Goal: Task Accomplishment & Management: Manage account settings

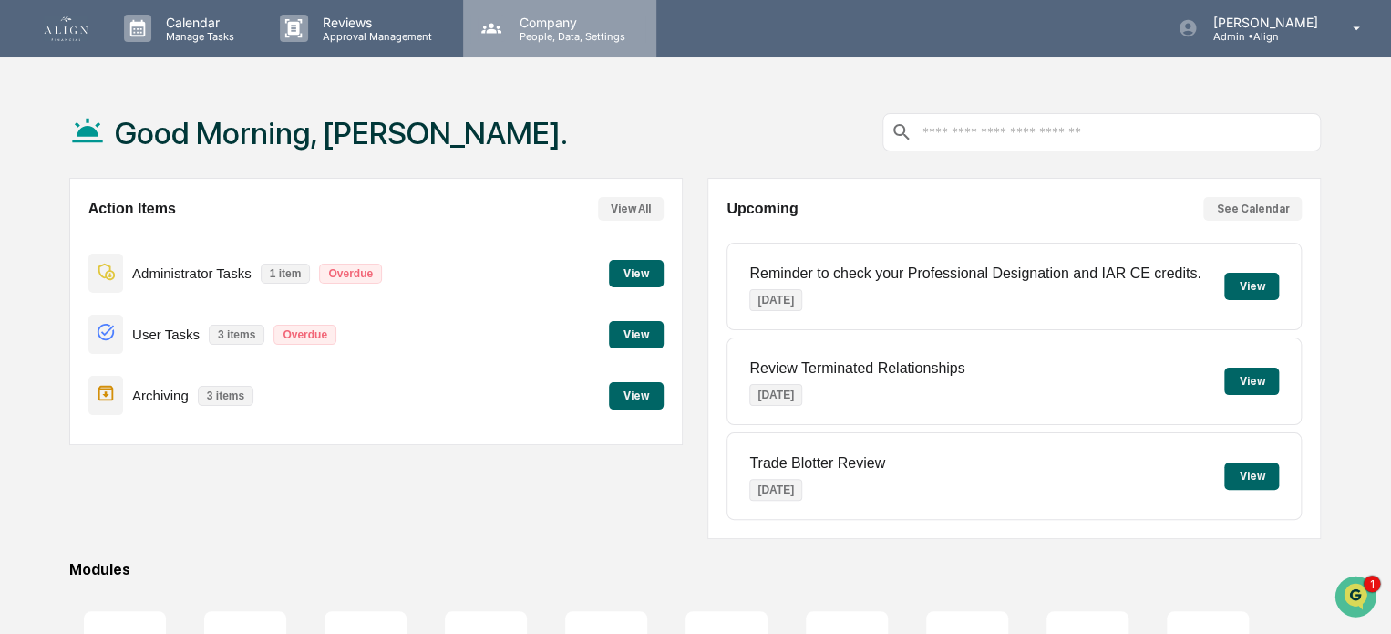
click at [525, 18] on p "Company" at bounding box center [569, 22] width 129 height 15
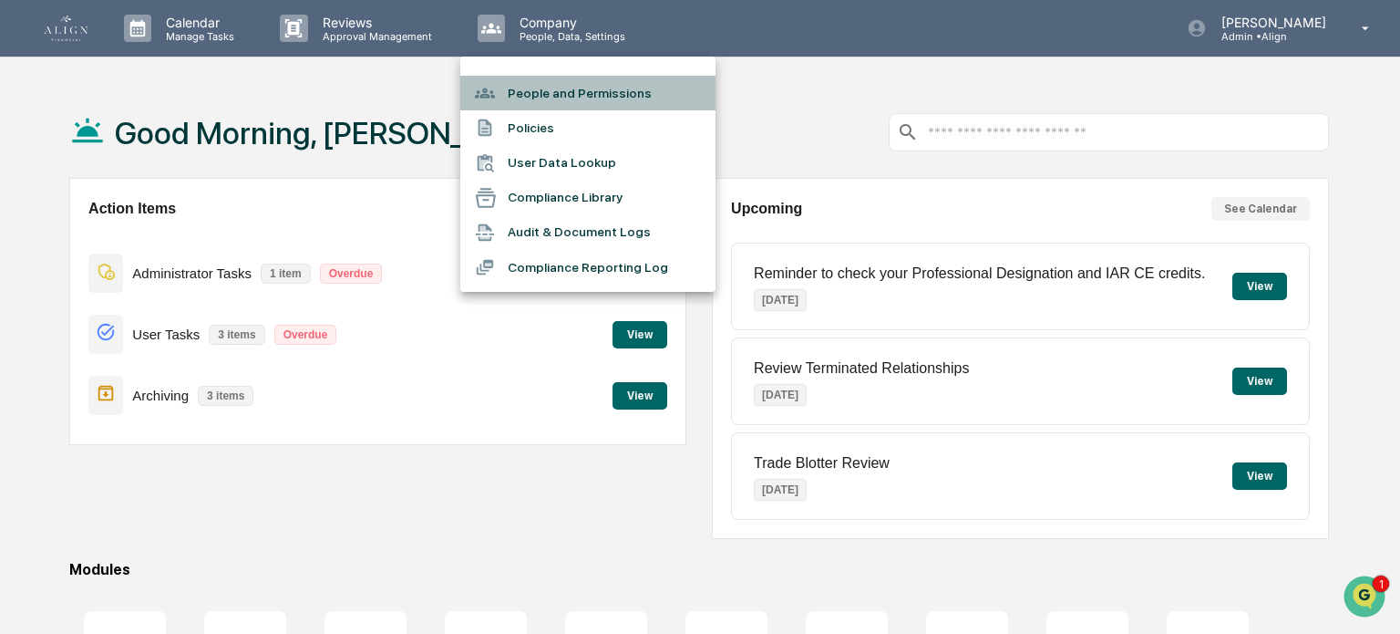
click at [542, 82] on li "People and Permissions" at bounding box center [587, 93] width 255 height 35
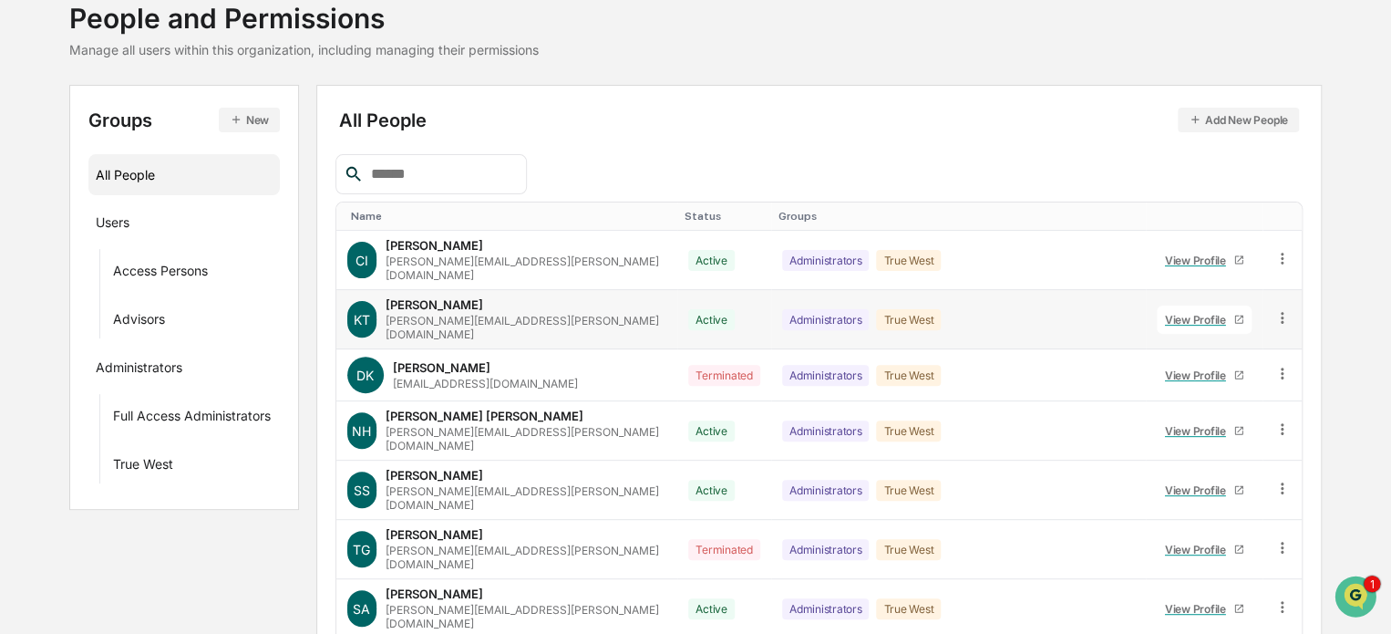
scroll to position [344, 0]
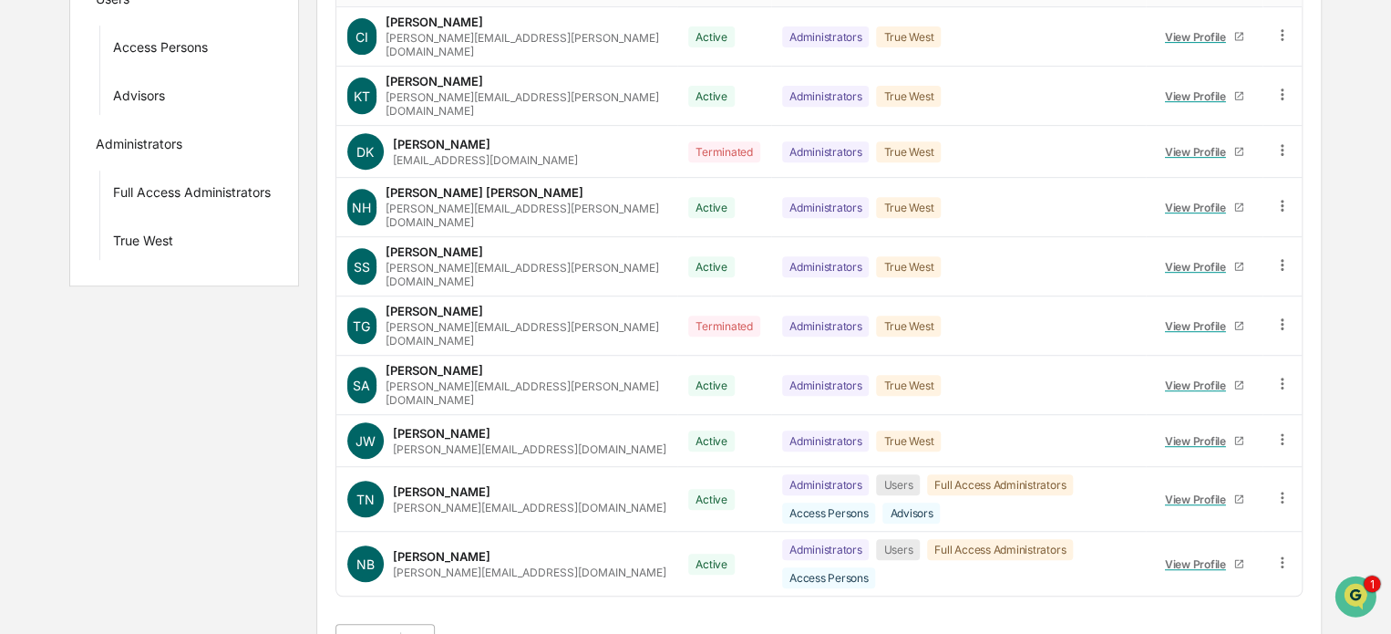
click at [402, 596] on body "Calendar Manage Tasks Reviews Approval Management Company People, Data, Setting…" at bounding box center [695, 166] width 1391 height 1021
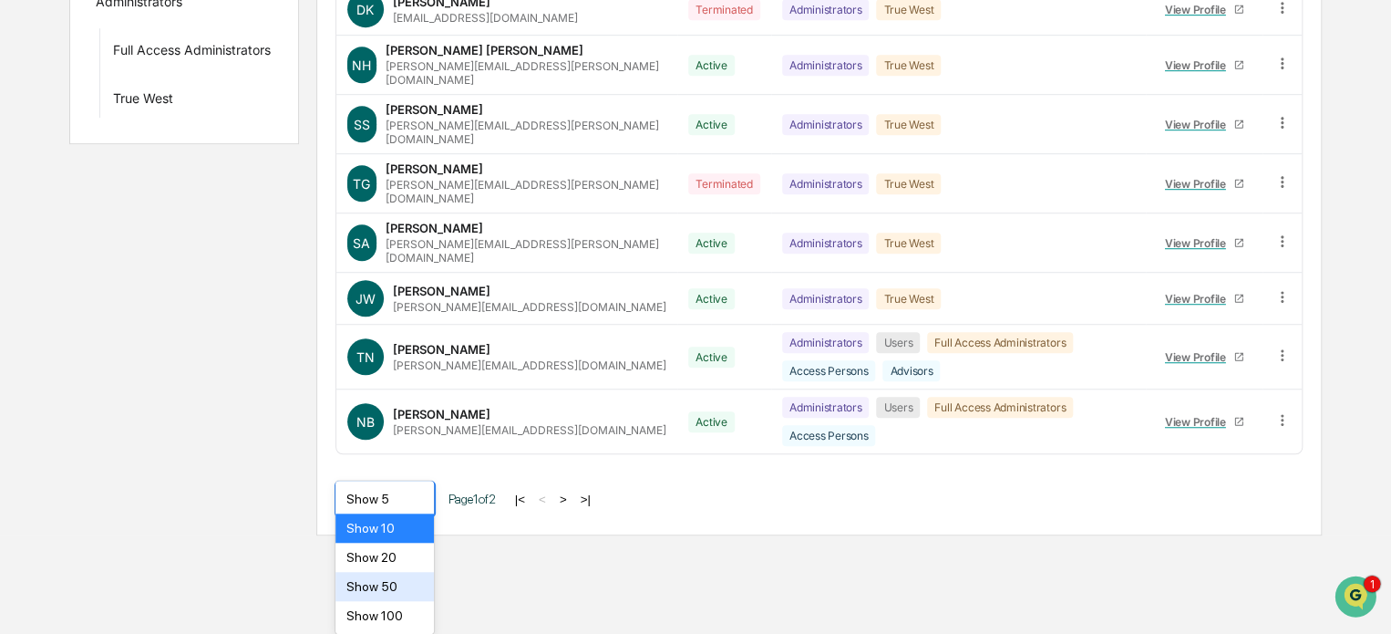
click at [397, 577] on div "Show 50" at bounding box center [384, 586] width 98 height 29
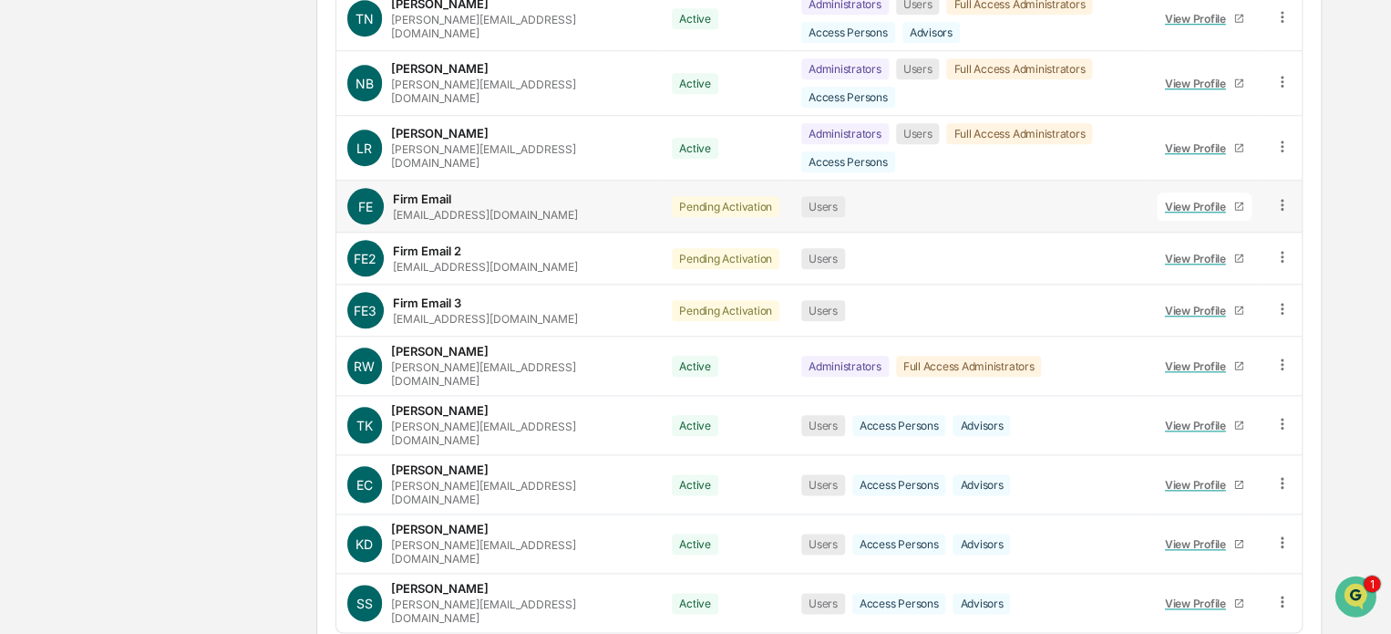
scroll to position [836, 0]
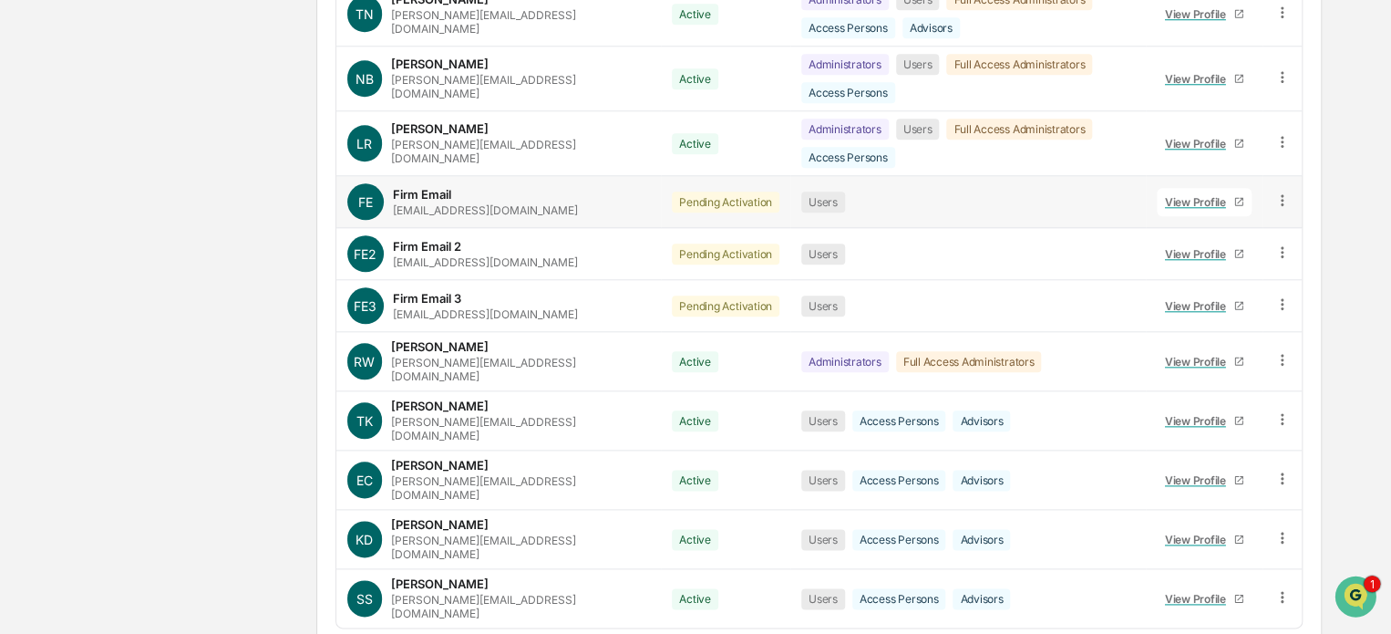
click at [418, 576] on div "[PERSON_NAME]" at bounding box center [440, 583] width 98 height 15
click at [1201, 592] on div "View Profile" at bounding box center [1199, 599] width 68 height 14
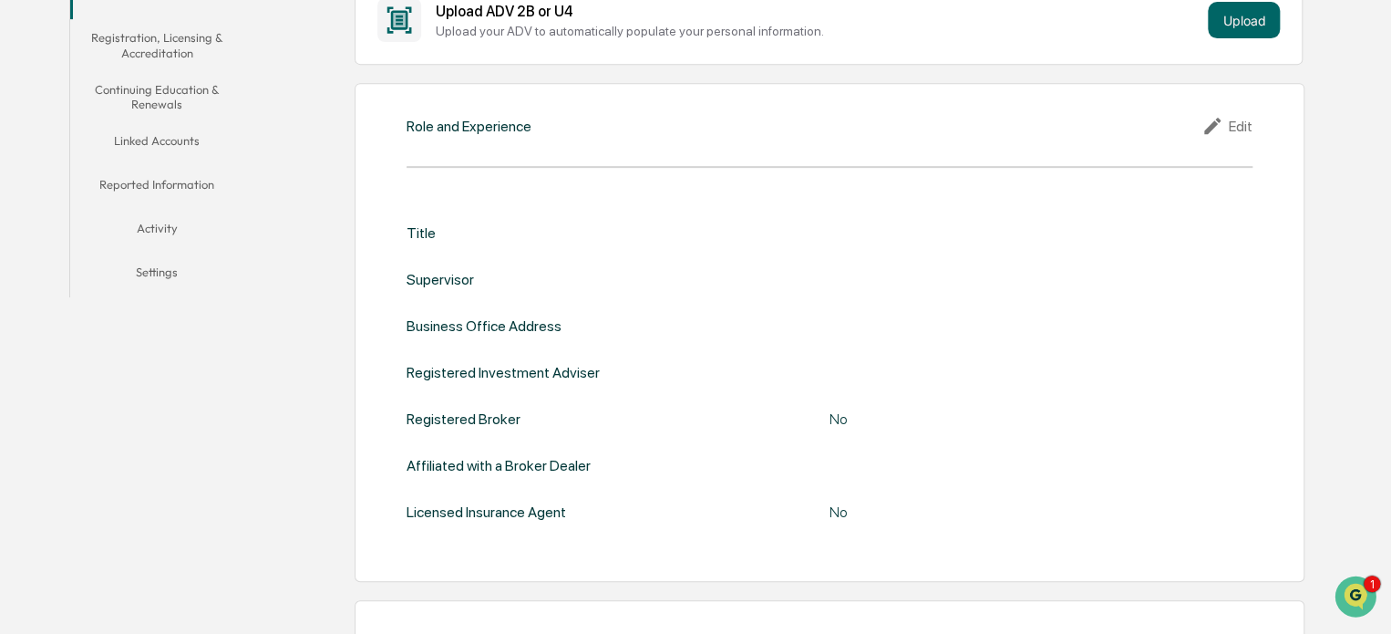
scroll to position [289, 0]
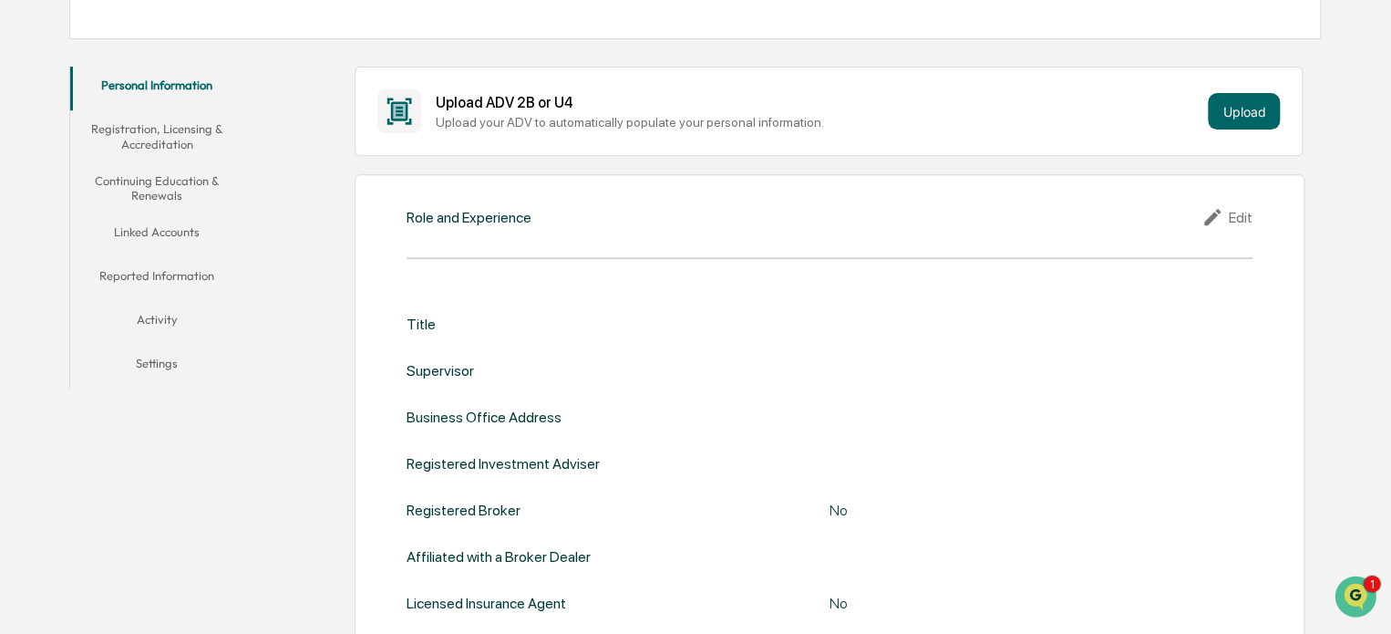
click at [144, 222] on button "Linked Accounts" at bounding box center [157, 235] width 174 height 44
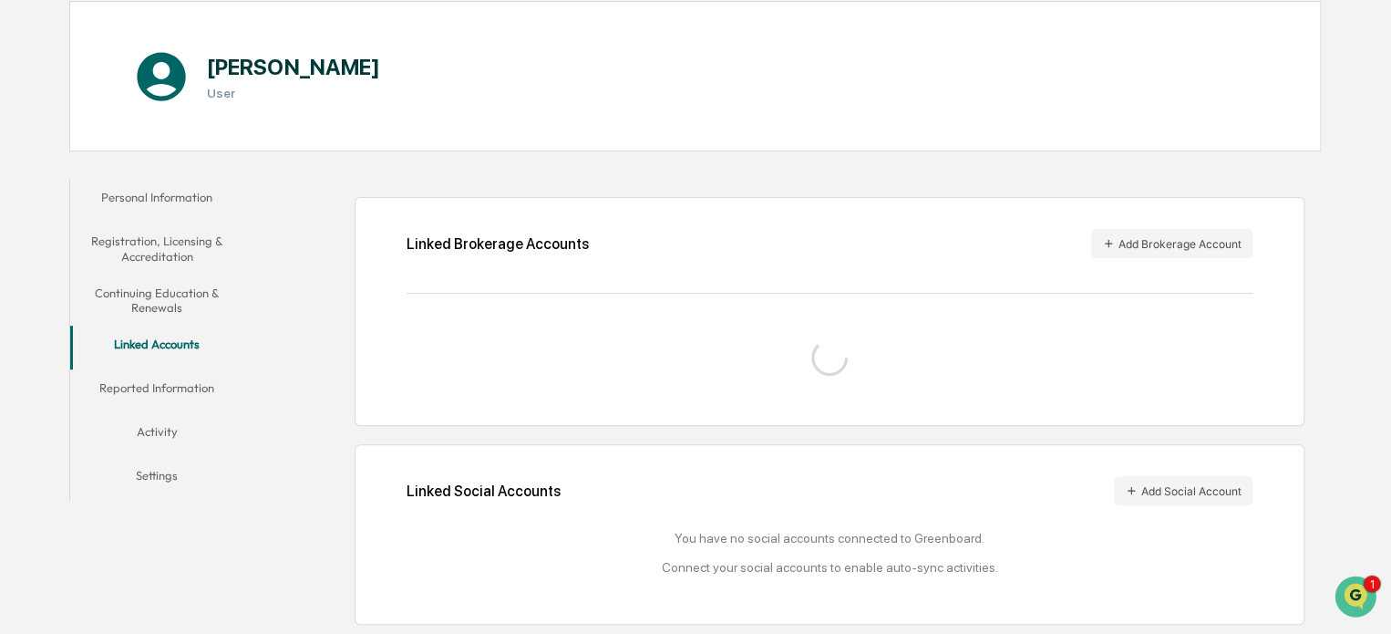
scroll to position [223, 0]
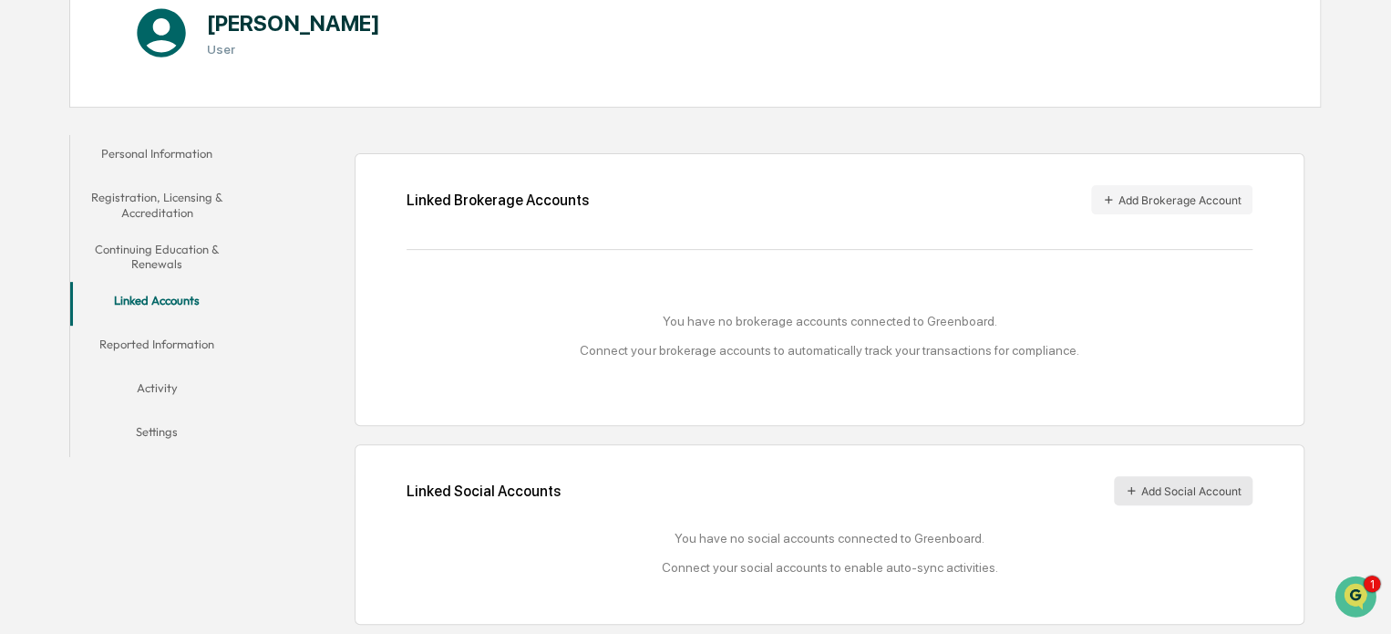
click at [1158, 490] on button "Add Social Account" at bounding box center [1183, 490] width 139 height 29
click at [208, 146] on button "Personal Information" at bounding box center [157, 157] width 174 height 44
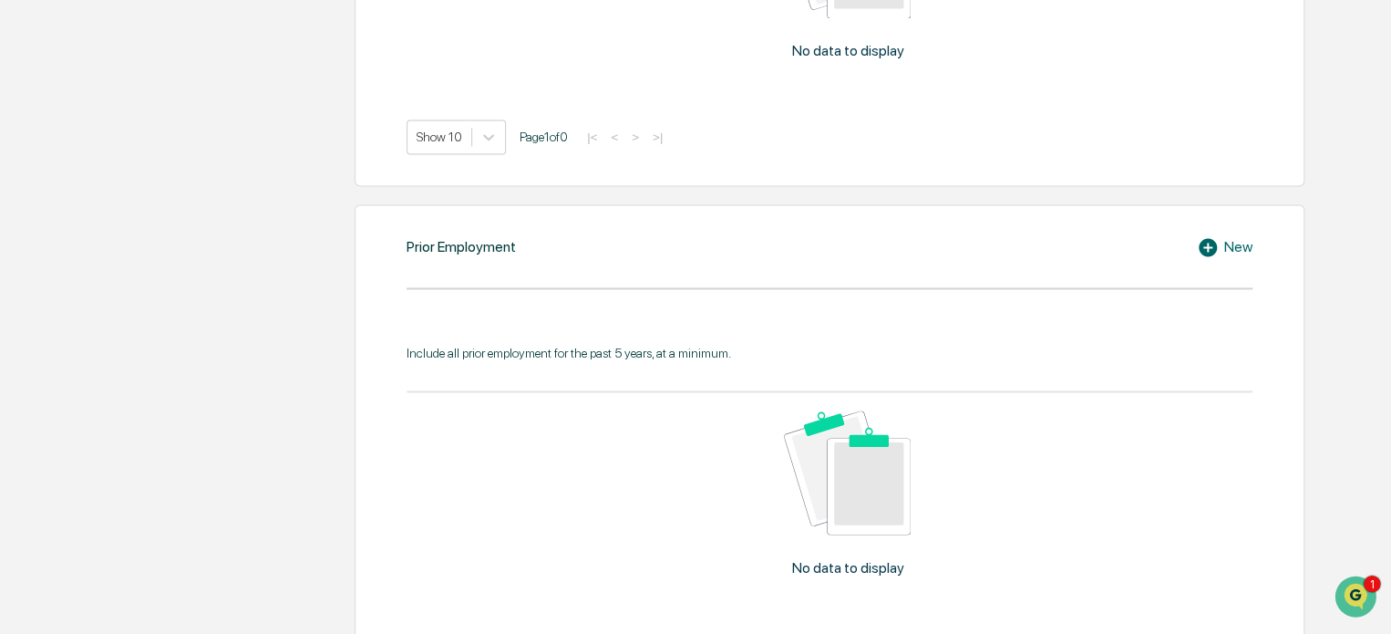
scroll to position [970, 0]
